Goal: Task Accomplishment & Management: Use online tool/utility

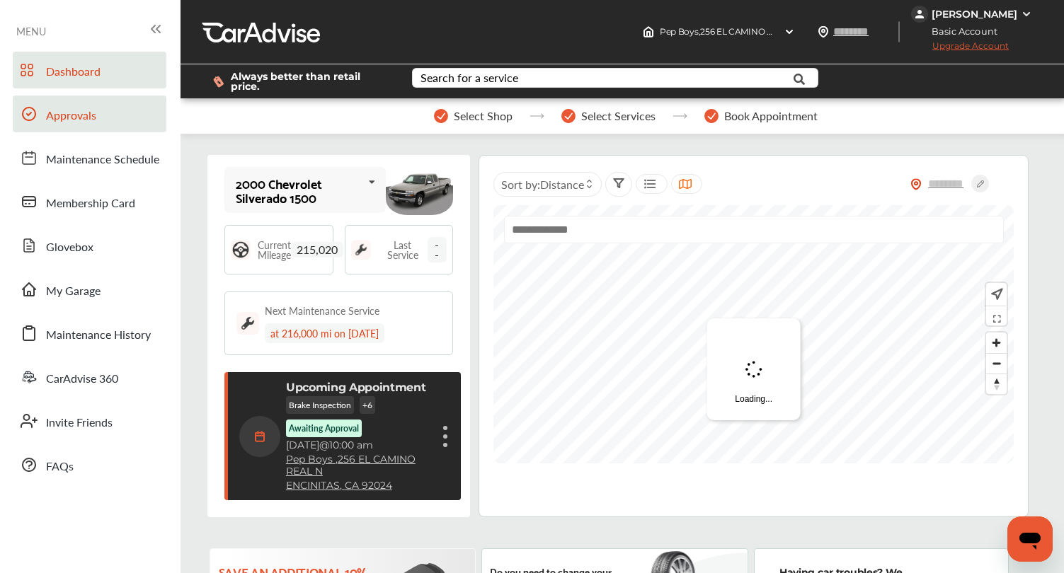
click at [100, 105] on link "Approvals" at bounding box center [90, 114] width 154 height 37
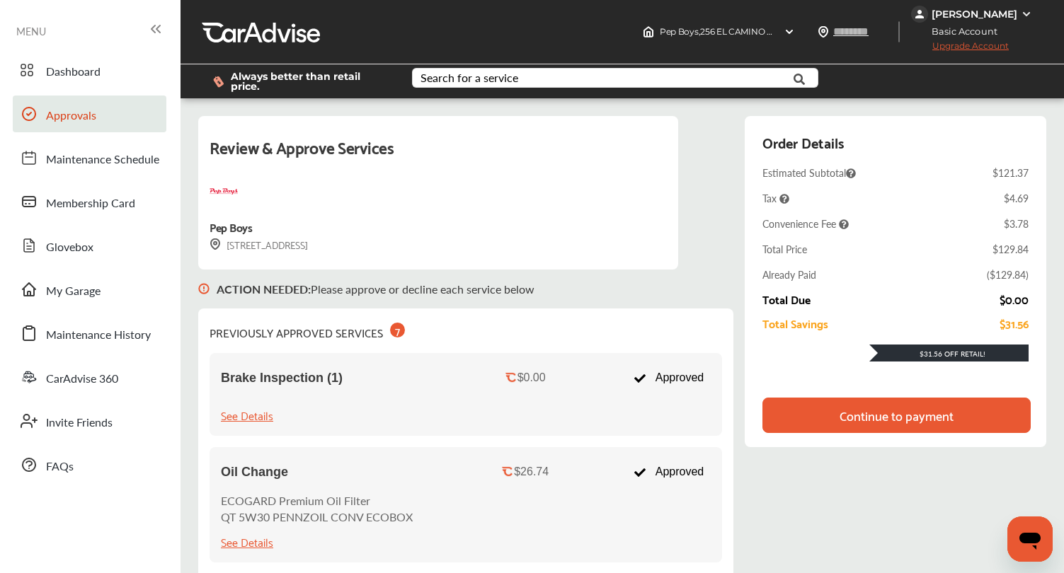
click at [866, 416] on div "Continue to payment" at bounding box center [896, 415] width 114 height 14
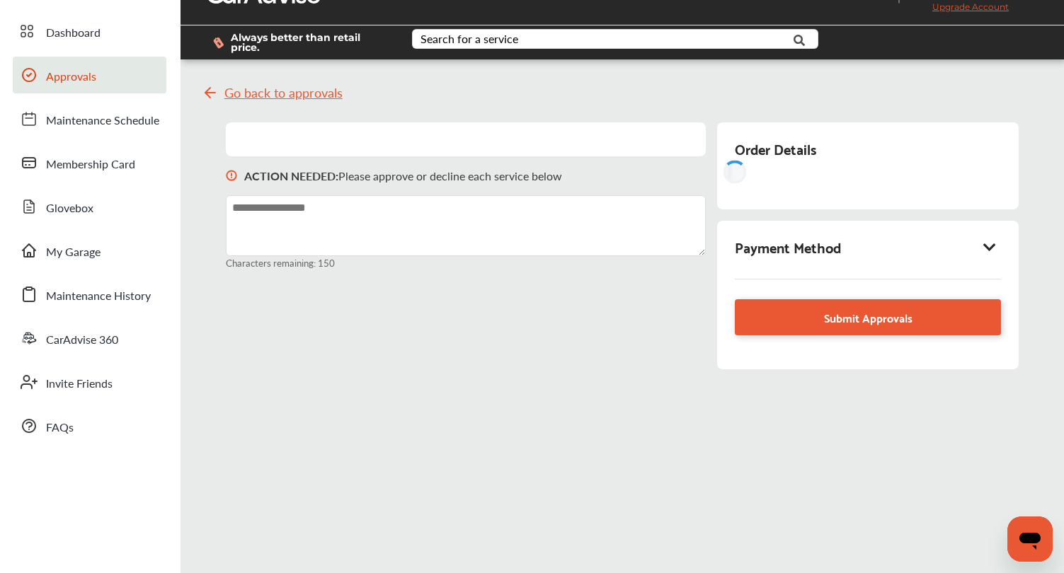
scroll to position [48, 0]
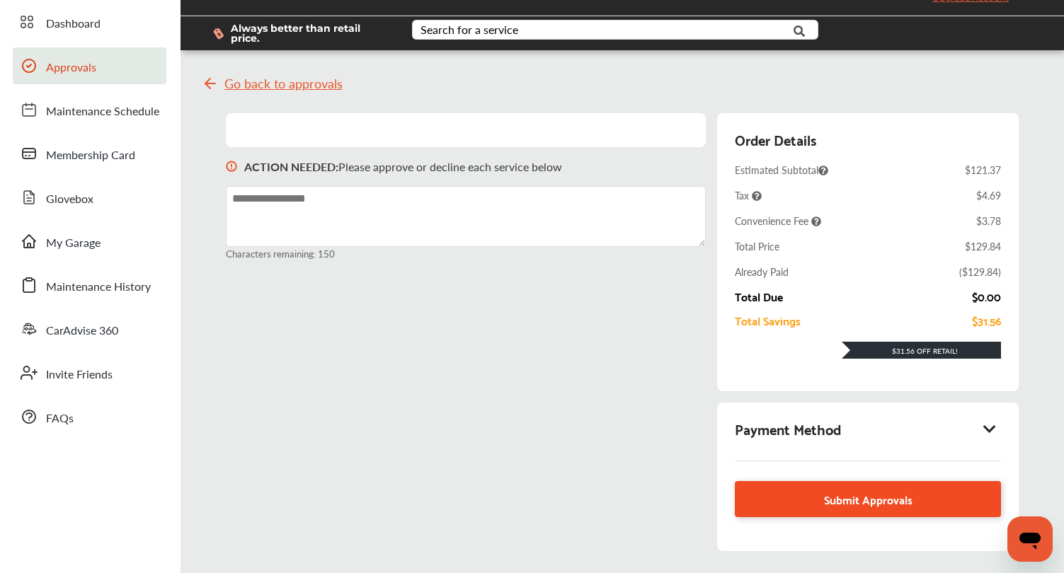
click at [879, 482] on link "Submit Approvals" at bounding box center [868, 499] width 266 height 36
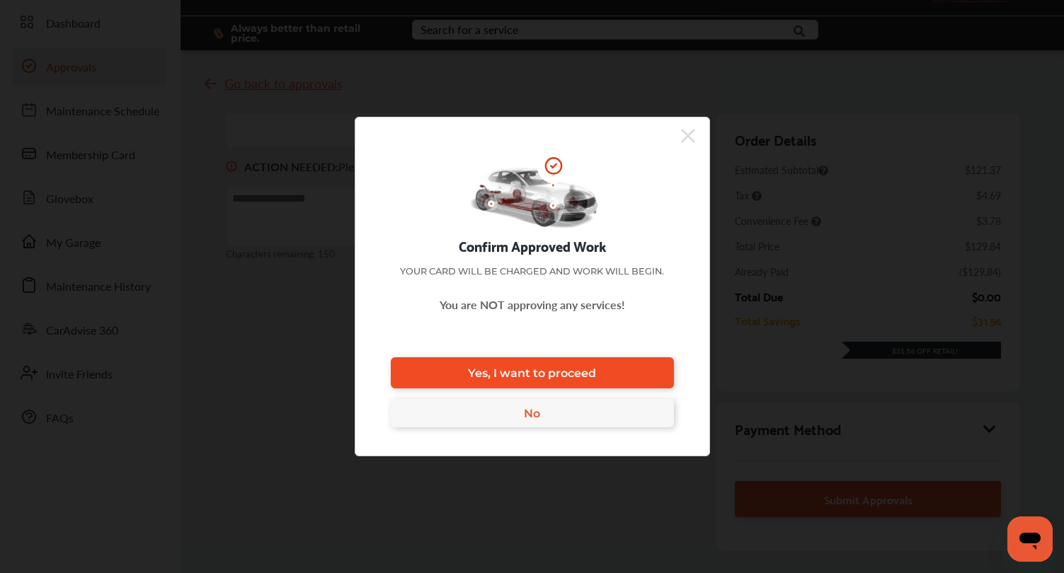
click at [600, 374] on link "Yes, I want to proceed" at bounding box center [532, 372] width 283 height 31
